Goal: Information Seeking & Learning: Check status

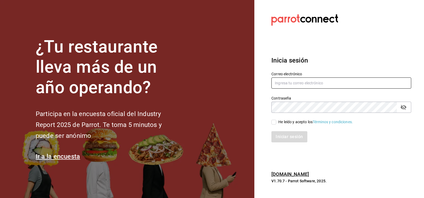
type input "[EMAIL_ADDRESS][DOMAIN_NAME]"
click at [274, 122] on input "He leído y acepto los Términos y condiciones." at bounding box center [274, 122] width 5 height 5
checkbox input "true"
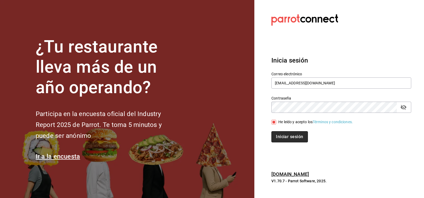
click at [284, 136] on button "Iniciar sesión" at bounding box center [290, 136] width 36 height 11
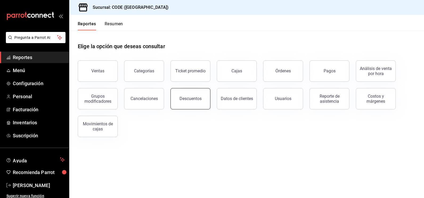
click at [184, 104] on button "Descuentos" at bounding box center [191, 98] width 40 height 21
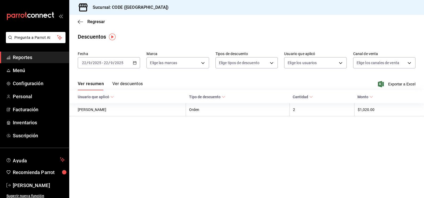
click at [131, 83] on button "Ver descuentos" at bounding box center [127, 85] width 30 height 9
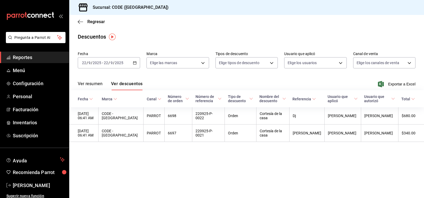
click at [29, 55] on span "Reportes" at bounding box center [39, 57] width 52 height 7
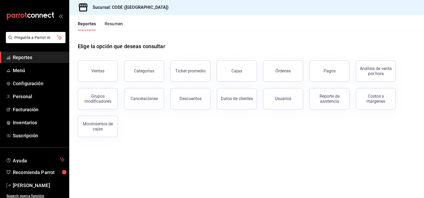
click at [101, 72] on div "Ventas" at bounding box center [97, 70] width 13 height 5
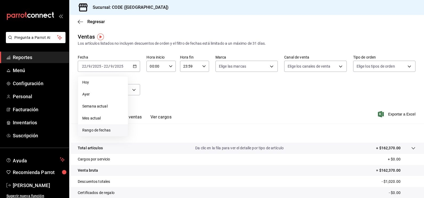
click at [103, 132] on span "Rango de fechas" at bounding box center [102, 131] width 41 height 6
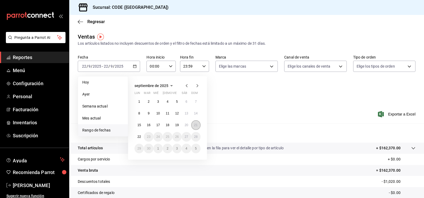
click at [196, 127] on button "21" at bounding box center [195, 125] width 9 height 10
click at [139, 135] on abbr "22" at bounding box center [139, 137] width 3 height 4
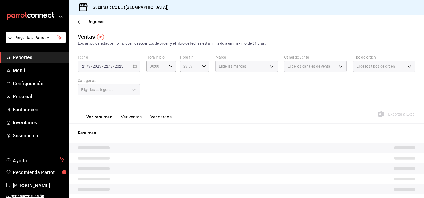
click at [177, 101] on div "Fecha [DATE] [DATE] - [DATE] [DATE] Hora inicio 00:00 Hora inicio Hora fin 23:5…" at bounding box center [247, 78] width 338 height 47
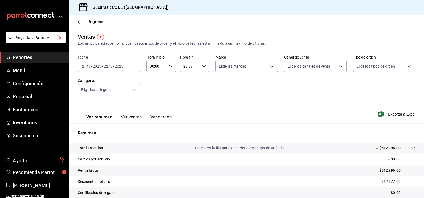
click at [167, 68] on div "00:00 Hora inicio" at bounding box center [161, 66] width 29 height 11
click at [153, 85] on span "21" at bounding box center [153, 84] width 6 height 4
type input "21:00"
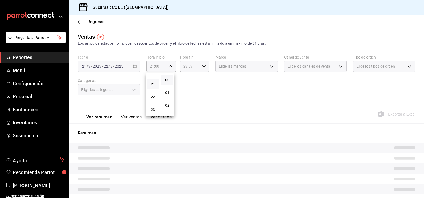
click at [248, 86] on div at bounding box center [212, 99] width 424 height 198
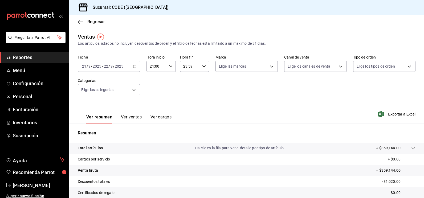
click at [196, 69] on input "23:59" at bounding box center [190, 66] width 20 height 11
click at [186, 105] on span "08" at bounding box center [186, 104] width 6 height 4
click at [201, 79] on span "15" at bounding box center [200, 80] width 6 height 4
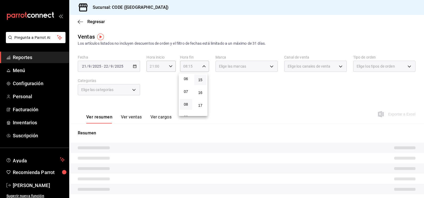
click at [238, 84] on div at bounding box center [212, 99] width 424 height 198
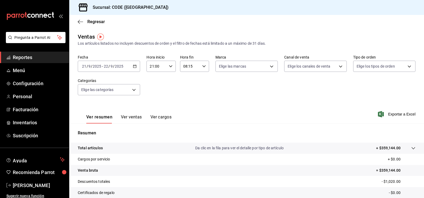
click at [204, 67] on div "08:15 Hora fin" at bounding box center [194, 66] width 29 height 11
click at [202, 89] on span "20" at bounding box center [200, 90] width 6 height 4
type input "08:20"
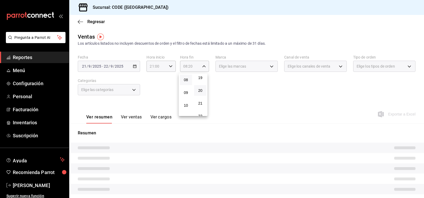
click at [248, 88] on div at bounding box center [212, 99] width 424 height 198
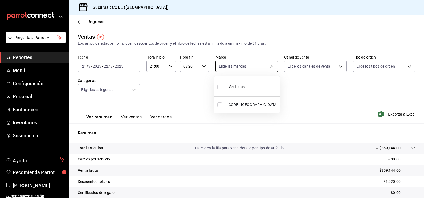
click at [256, 65] on body "Pregunta a Parrot AI Reportes Menú Configuración Personal Facturación Inventari…" at bounding box center [212, 99] width 424 height 198
click at [220, 105] on input "checkbox" at bounding box center [219, 105] width 5 height 5
checkbox input "true"
type input "b4274379-98e3-4a61-b813-167c2f875b9b"
checkbox input "true"
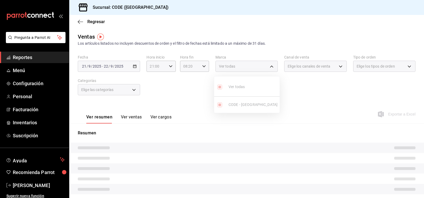
click at [305, 95] on div at bounding box center [212, 99] width 424 height 198
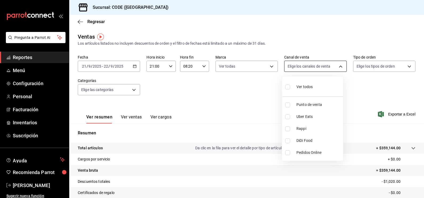
click at [307, 69] on body "Pregunta a Parrot AI Reportes Menú Configuración Personal Facturación Inventari…" at bounding box center [212, 99] width 424 height 198
click at [286, 106] on input "checkbox" at bounding box center [287, 105] width 5 height 5
checkbox input "true"
type input "PARROT"
click at [353, 85] on div at bounding box center [212, 99] width 424 height 198
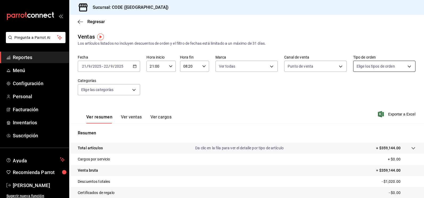
click at [362, 67] on body "Pregunta a Parrot AI Reportes Menú Configuración Personal Facturación Inventari…" at bounding box center [212, 99] width 424 height 198
click at [354, 110] on li "Code Vallarta" at bounding box center [380, 105] width 61 height 12
type input "5e044743-194e-4ac1-a373-21a517007421"
checkbox input "true"
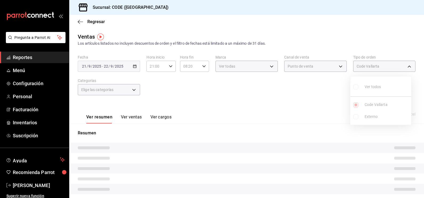
click at [250, 104] on div at bounding box center [212, 99] width 424 height 198
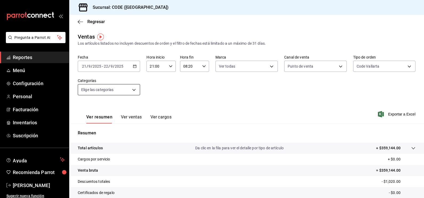
click at [129, 88] on body "Pregunta a Parrot AI Reportes Menú Configuración Personal Facturación Inventari…" at bounding box center [212, 99] width 424 height 198
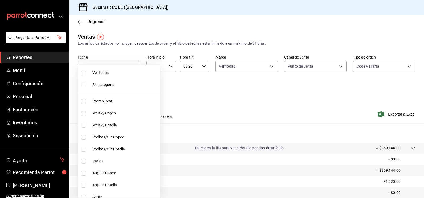
click at [99, 76] on li "Ver todas" at bounding box center [119, 73] width 82 height 12
type input "f391cf47-fcb9-47d4-a0a8-cb8543f6f021,4bb38f7e-a5c0-4edd-b3a9-4b6ffc0329f0,fb8a9…"
checkbox input "true"
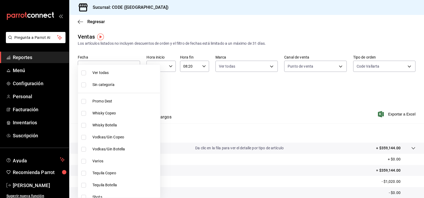
checkbox input "true"
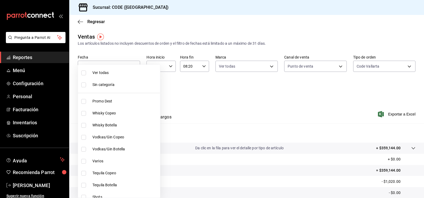
checkbox input "true"
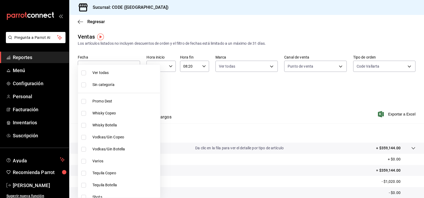
checkbox input "true"
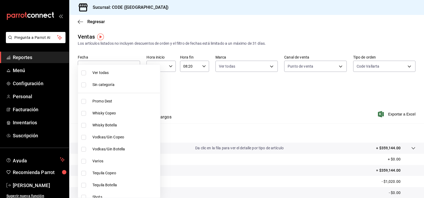
checkbox input "true"
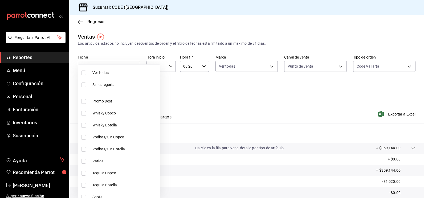
checkbox input "true"
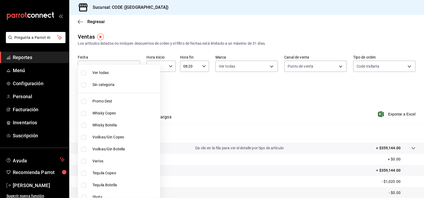
checkbox input "true"
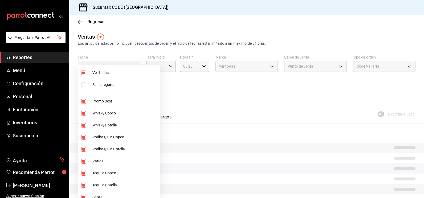
click at [95, 83] on span "Sin categoría" at bounding box center [125, 85] width 66 height 6
checkbox input "true"
click at [206, 94] on div at bounding box center [212, 99] width 424 height 198
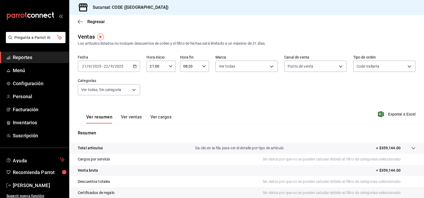
click at [129, 118] on button "Ver ventas" at bounding box center [131, 119] width 21 height 9
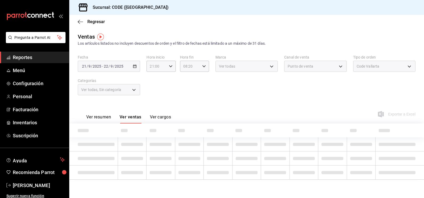
click at [106, 119] on button "Ver resumen" at bounding box center [98, 119] width 25 height 9
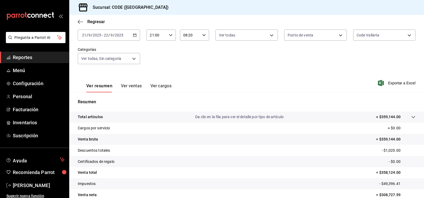
scroll to position [31, 0]
click at [238, 79] on div "Ver resumen Ver ventas Ver cargos Exportar a Excel" at bounding box center [246, 82] width 355 height 22
click at [233, 80] on div "Ver resumen Ver ventas Ver cargos Exportar a Excel" at bounding box center [246, 82] width 355 height 22
click at [250, 68] on div "Fecha [DATE] [DATE] - [DATE] [DATE] Hora inicio 21:00 Hora inicio Hora fin 08:2…" at bounding box center [247, 47] width 338 height 47
click at [237, 73] on div "Ver resumen Ver ventas Ver cargos Exportar a Excel" at bounding box center [246, 82] width 355 height 22
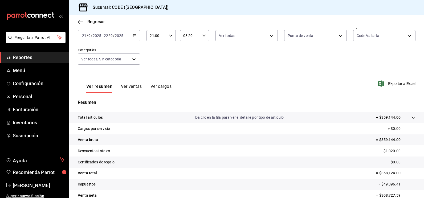
click at [293, 77] on div "Ver resumen Ver ventas Ver cargos Exportar a Excel" at bounding box center [246, 82] width 355 height 22
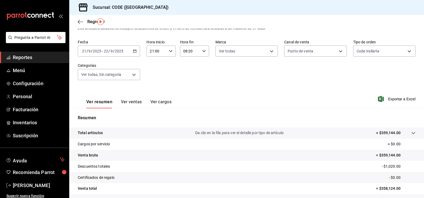
scroll to position [0, 0]
